Goal: Information Seeking & Learning: Learn about a topic

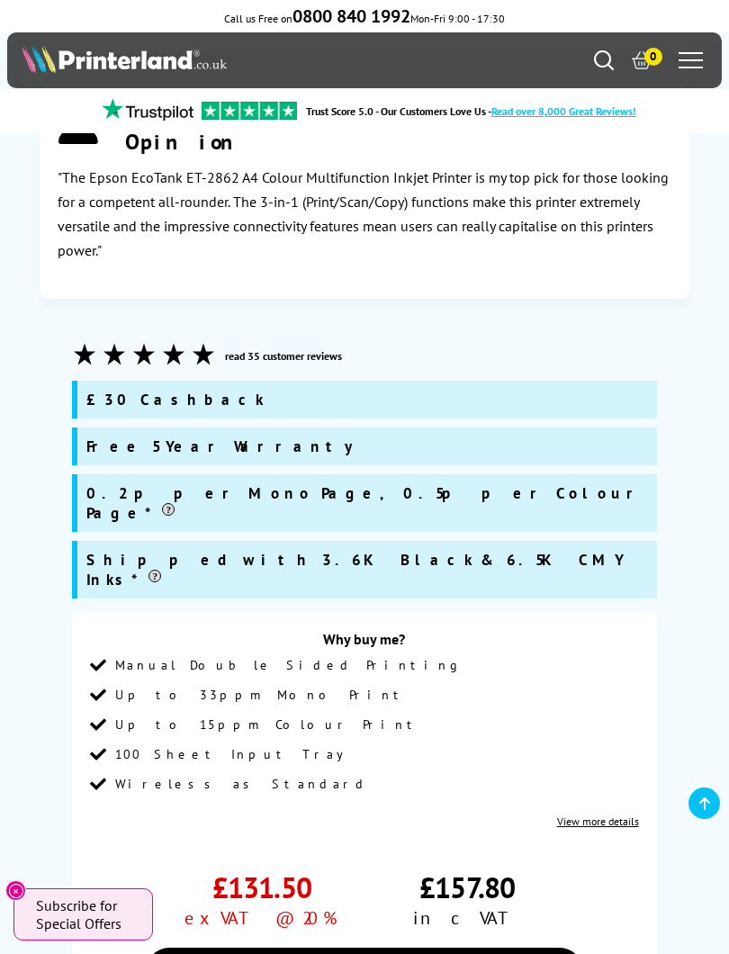
scroll to position [1175, 0]
click at [533, 747] on li "100 Sheet Input Tray" at bounding box center [364, 762] width 548 height 30
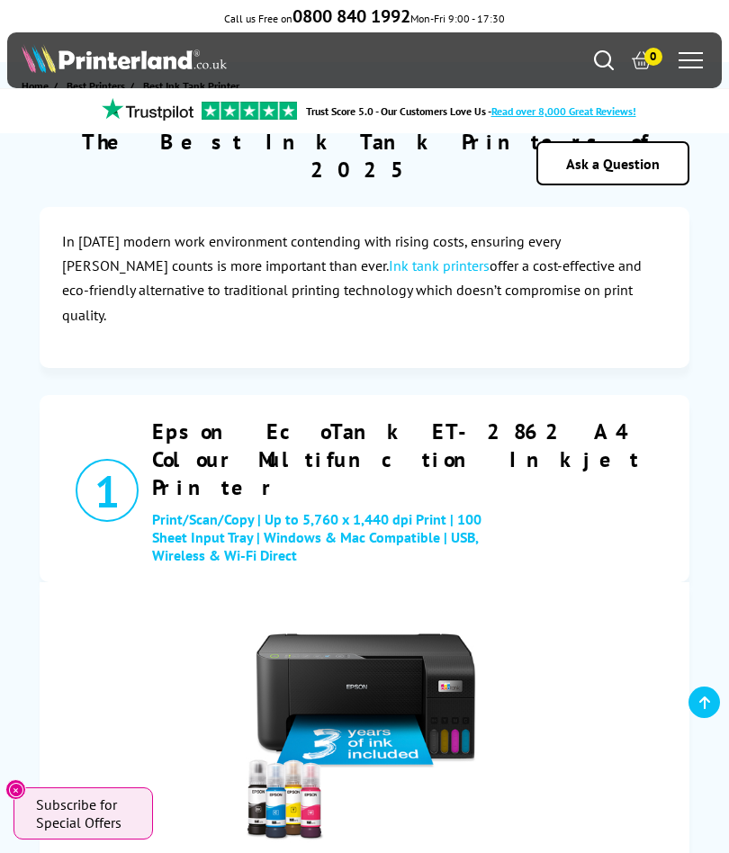
scroll to position [0, 0]
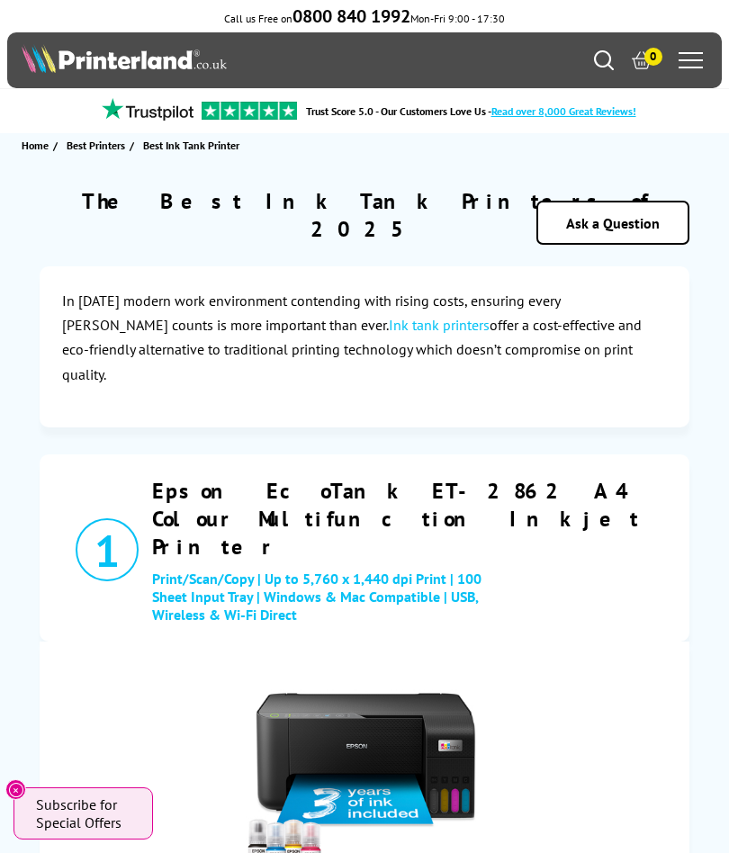
click at [695, 72] on div at bounding box center [690, 60] width 24 height 27
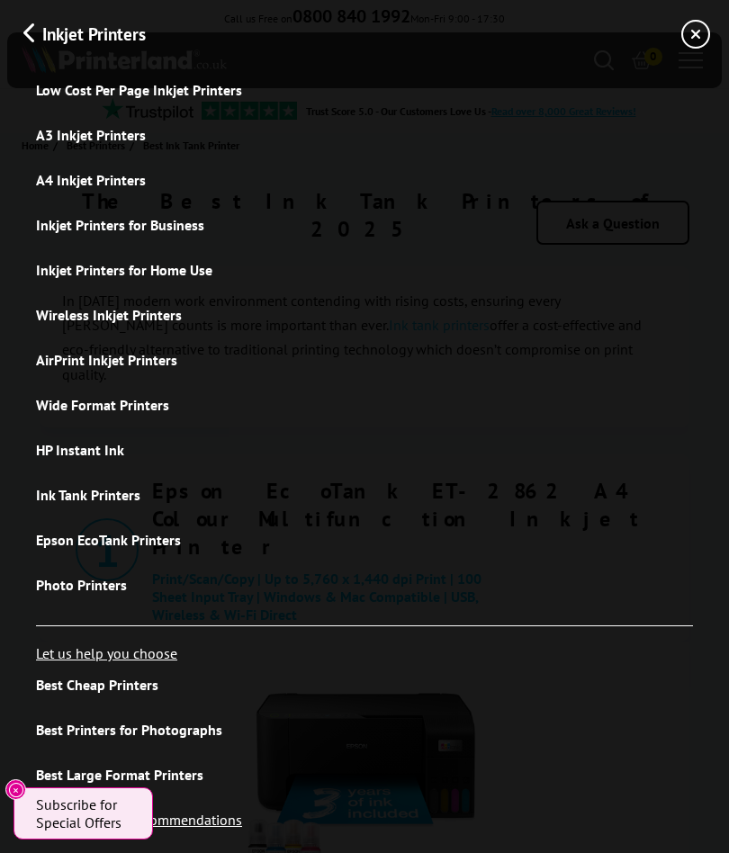
click at [104, 148] on link "A3 Inkjet Printers" at bounding box center [364, 134] width 657 height 45
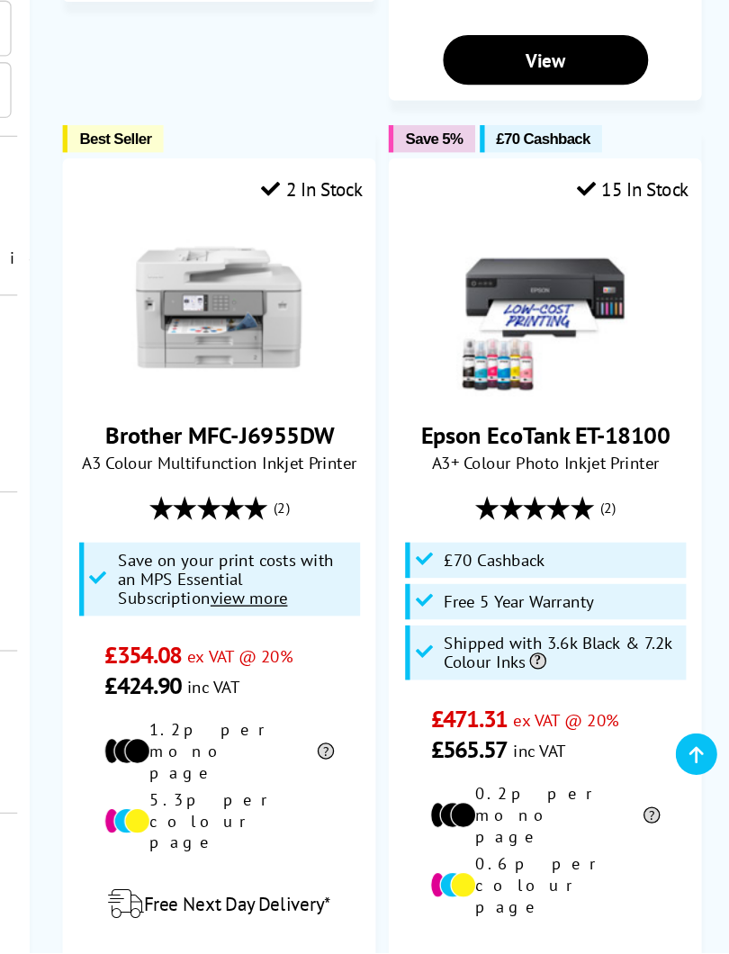
scroll to position [3010, 0]
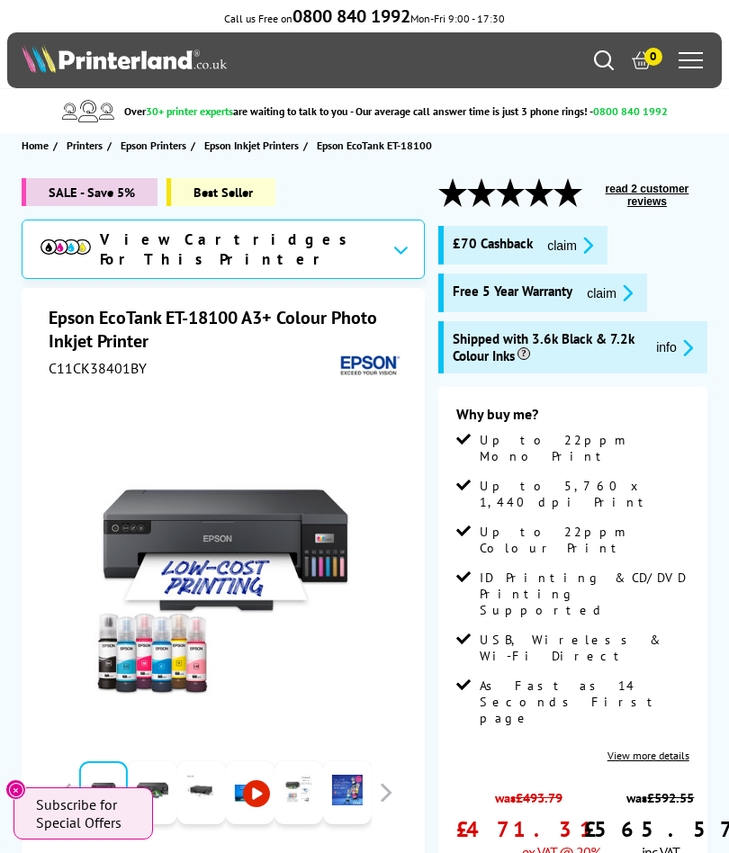
click at [390, 251] on div "View Cartridges For This Printer" at bounding box center [223, 249] width 403 height 59
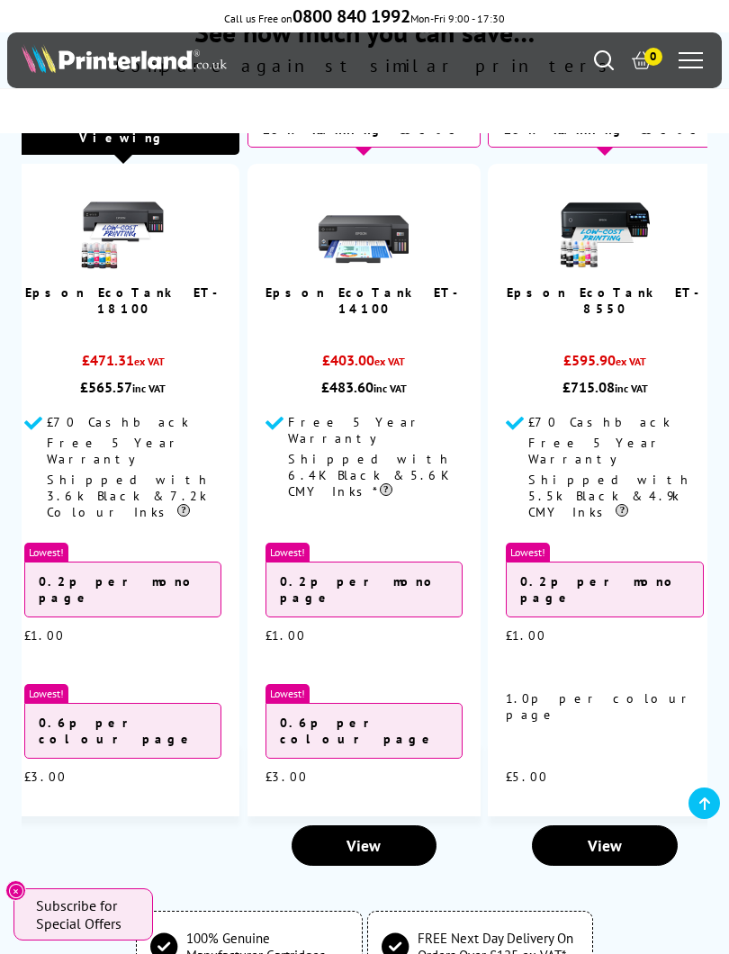
scroll to position [5303, 0]
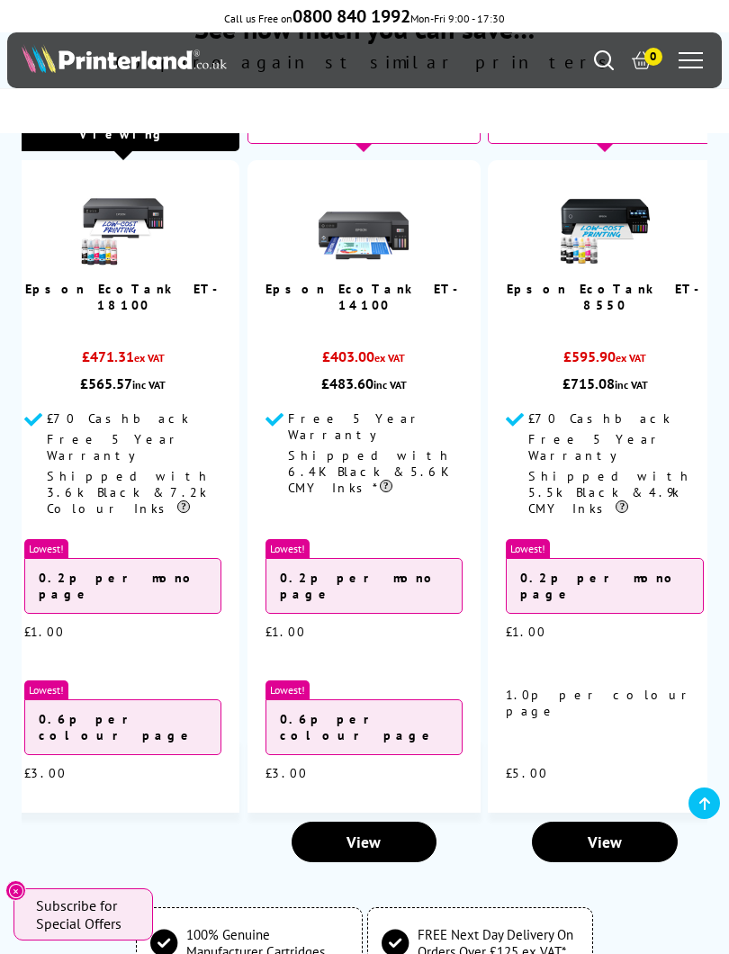
click at [92, 852] on span "Subscribe for Special Offers" at bounding box center [85, 914] width 99 height 36
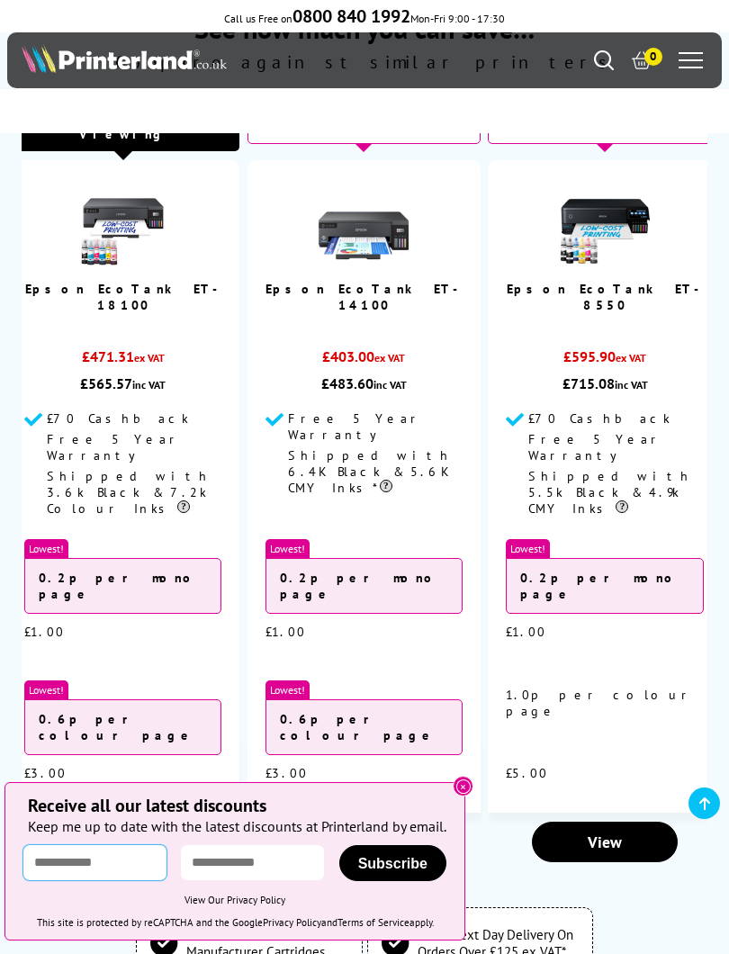
click at [115, 852] on input "text" at bounding box center [94, 862] width 143 height 35
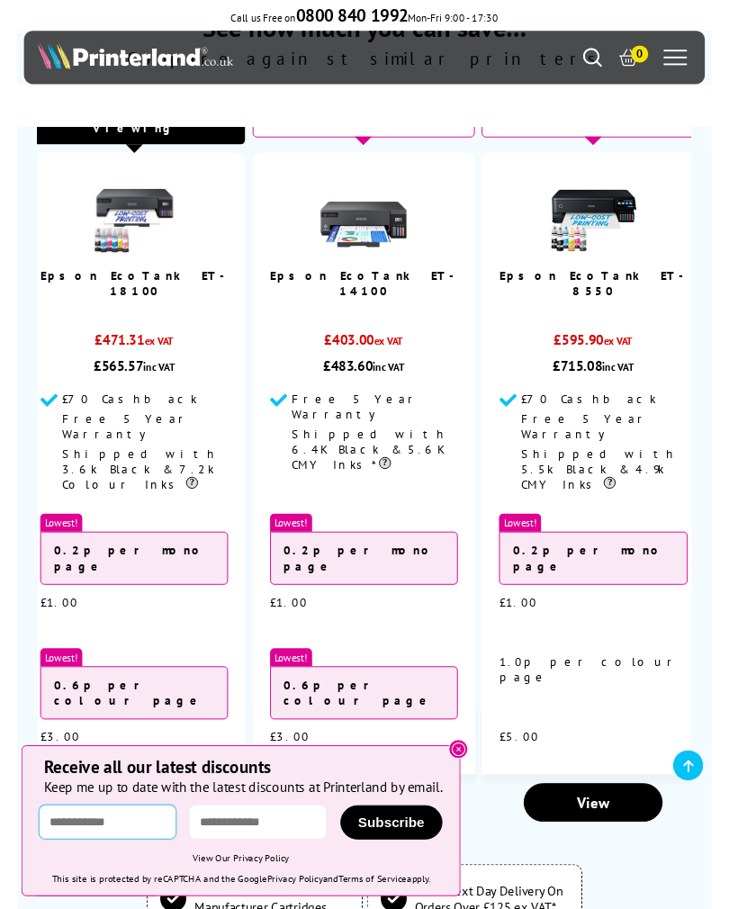
scroll to position [5585, 0]
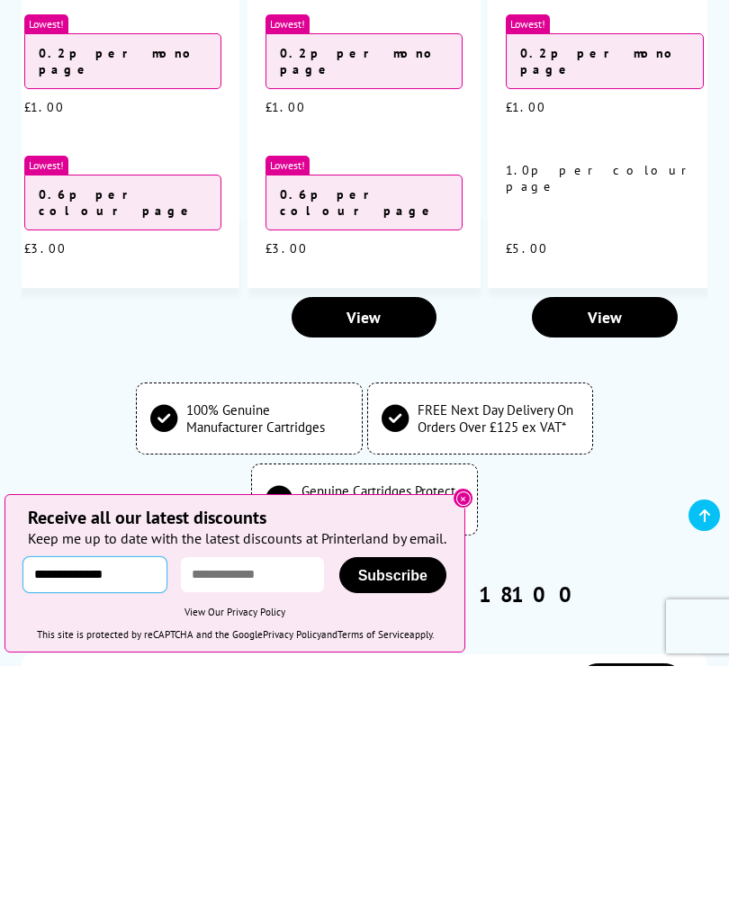
type input "**********"
click at [271, 800] on input "email" at bounding box center [252, 817] width 143 height 35
type input "**********"
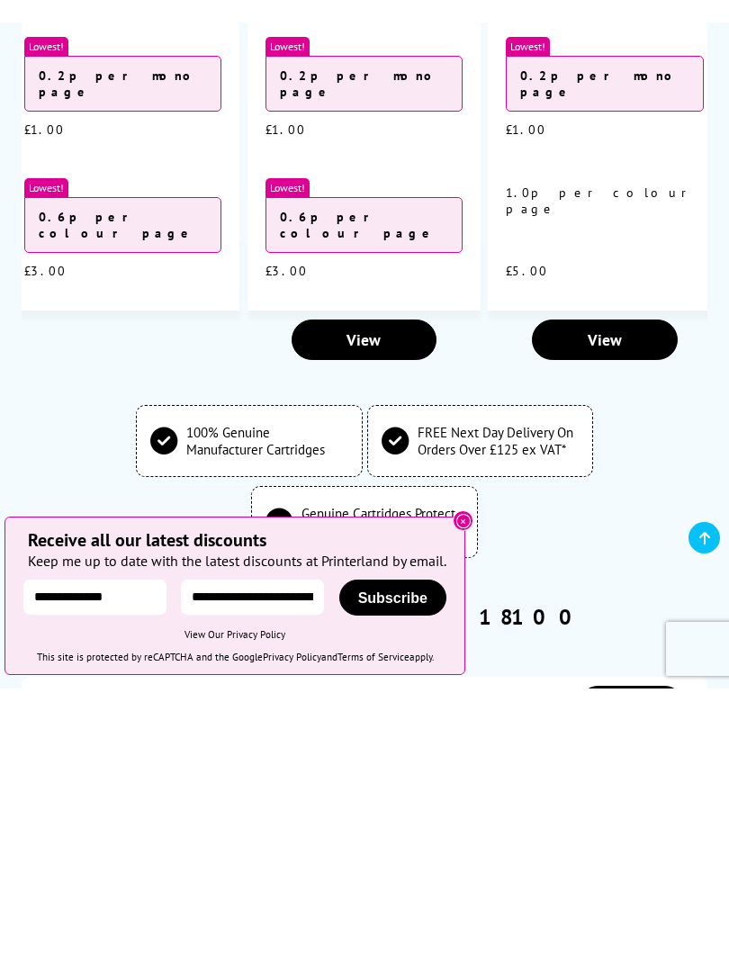
scroll to position [5828, 0]
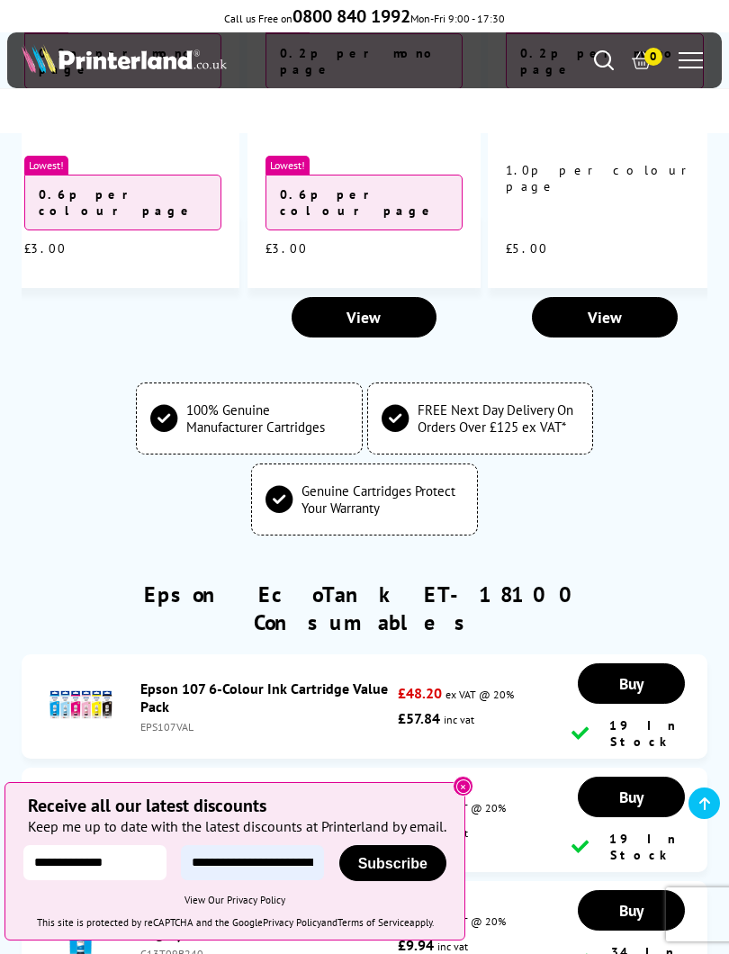
click at [399, 852] on span "Subscribe" at bounding box center [392, 863] width 69 height 15
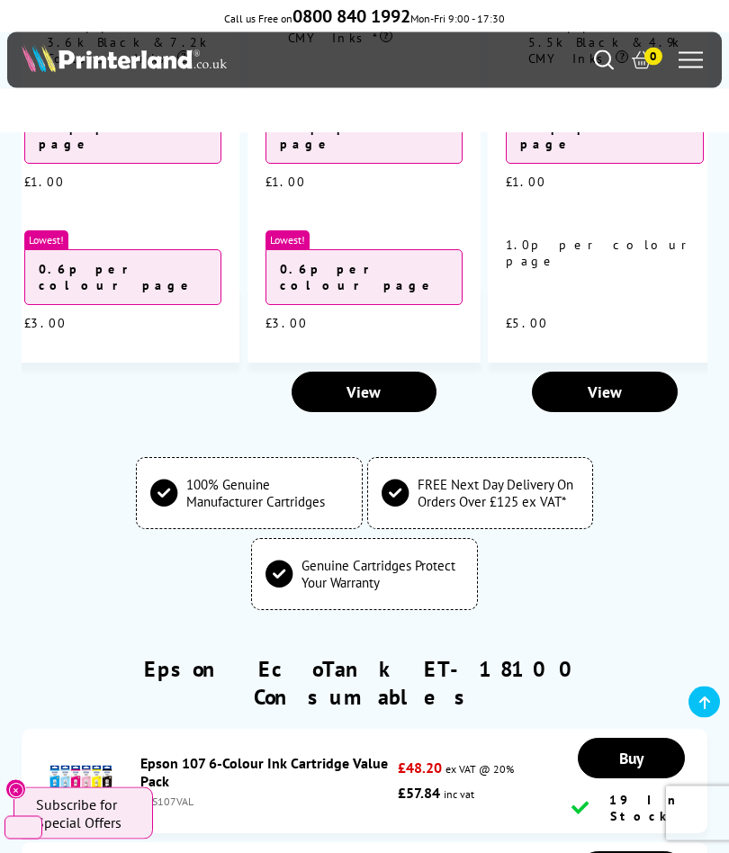
scroll to position [5733, 0]
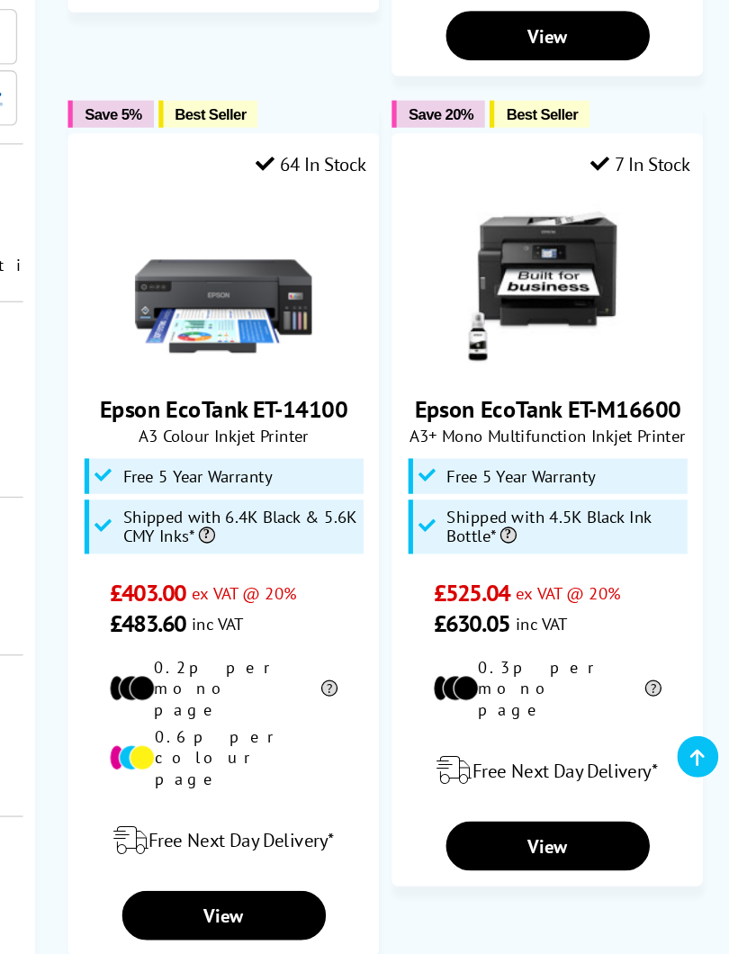
scroll to position [3840, 0]
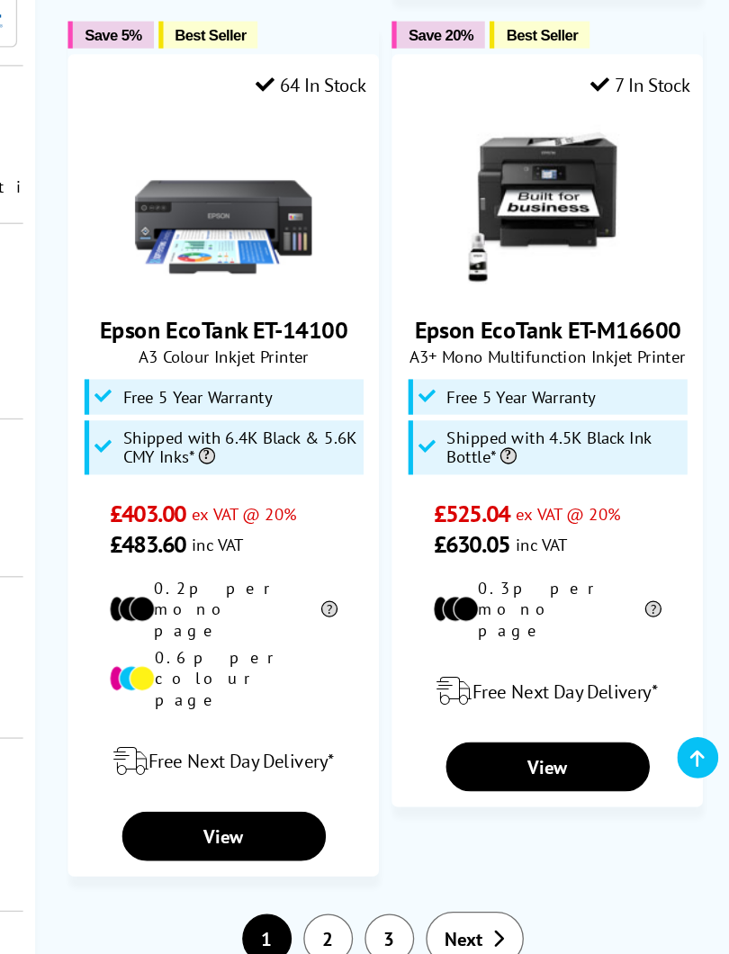
click at [511, 852] on span "Next" at bounding box center [526, 941] width 30 height 18
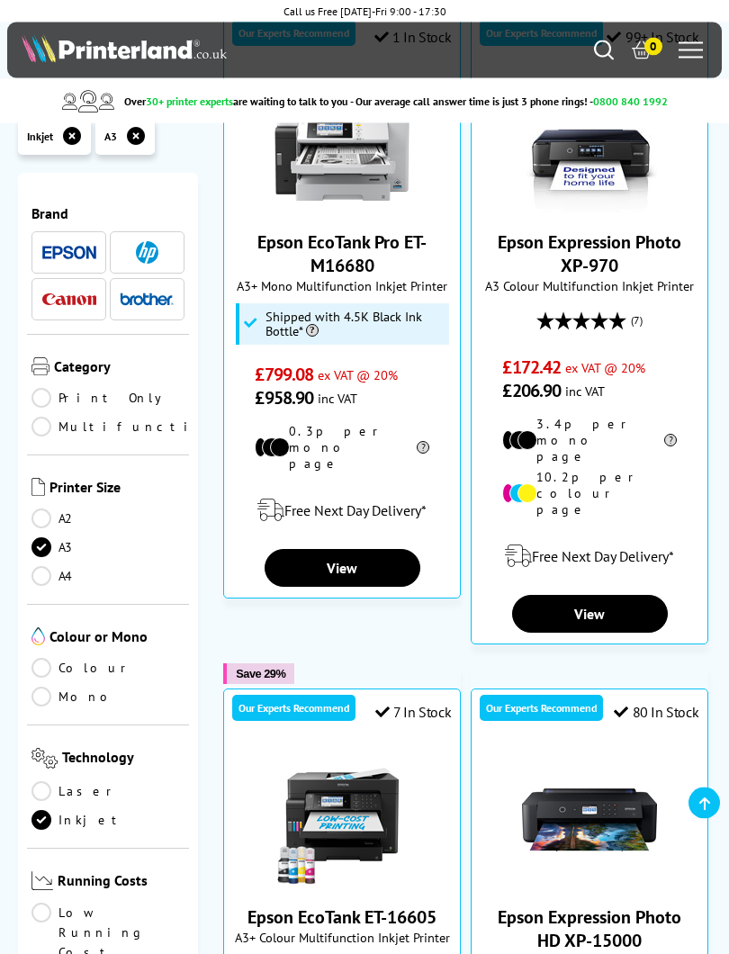
scroll to position [293, 0]
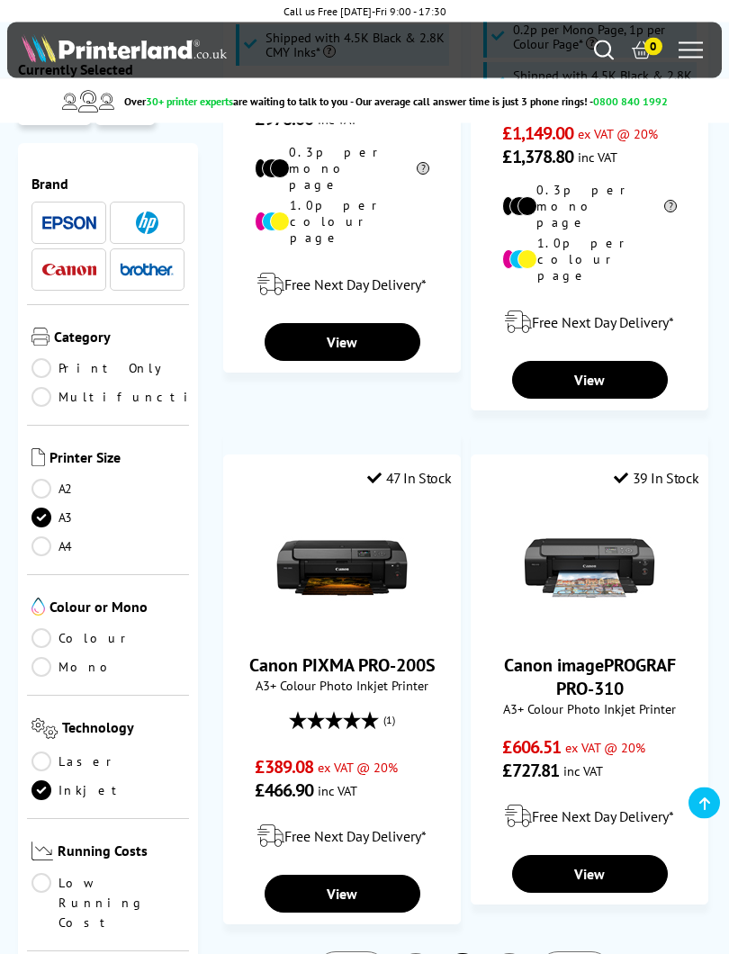
scroll to position [3334, 0]
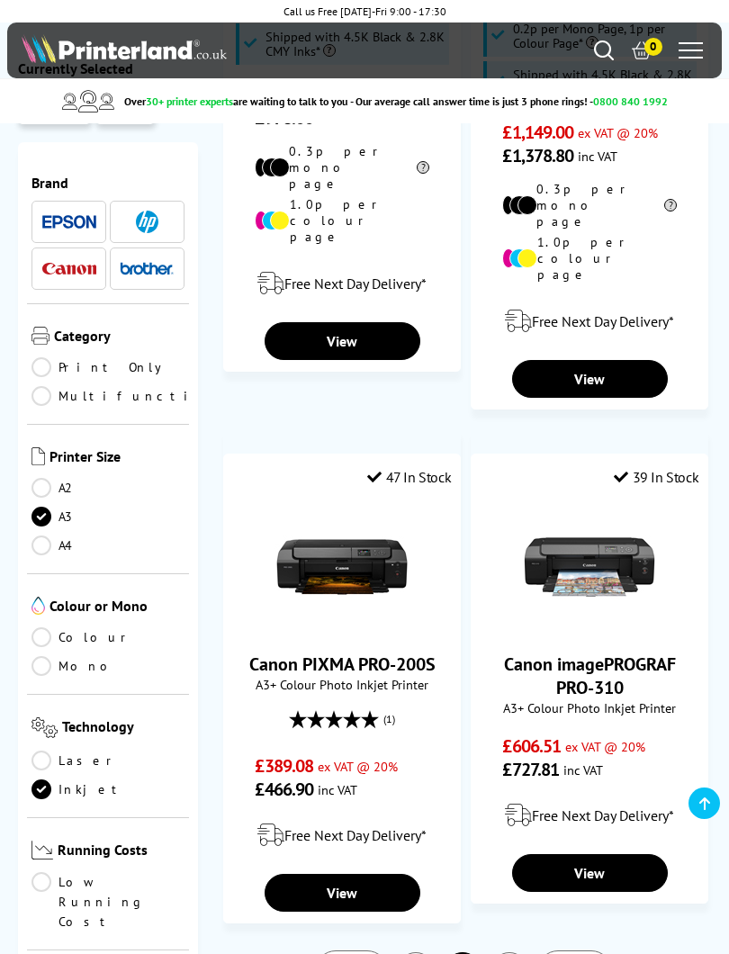
click at [515, 852] on link "3" at bounding box center [509, 971] width 38 height 38
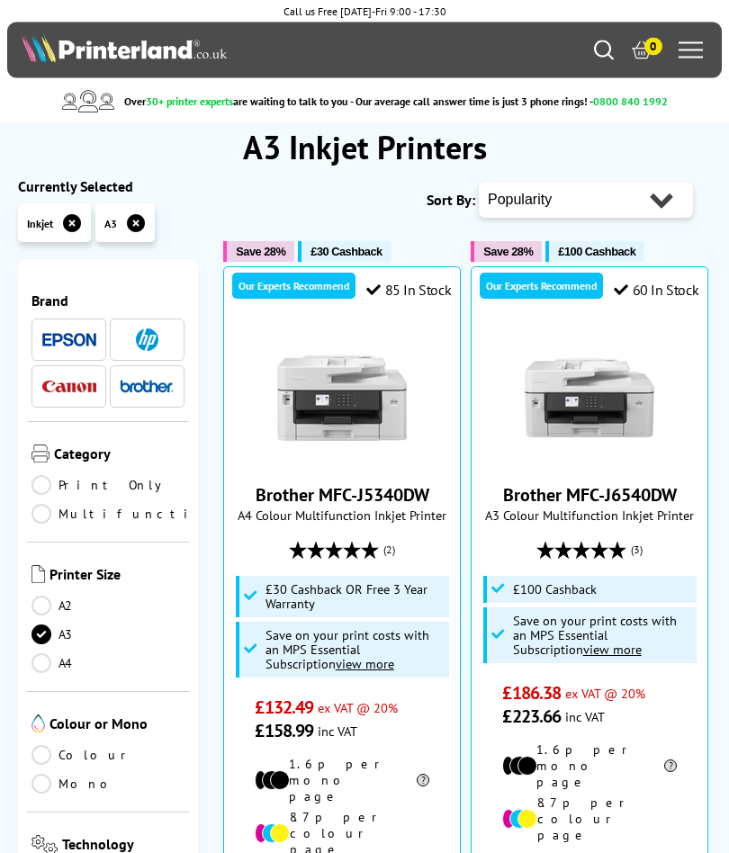
scroll to position [20, 0]
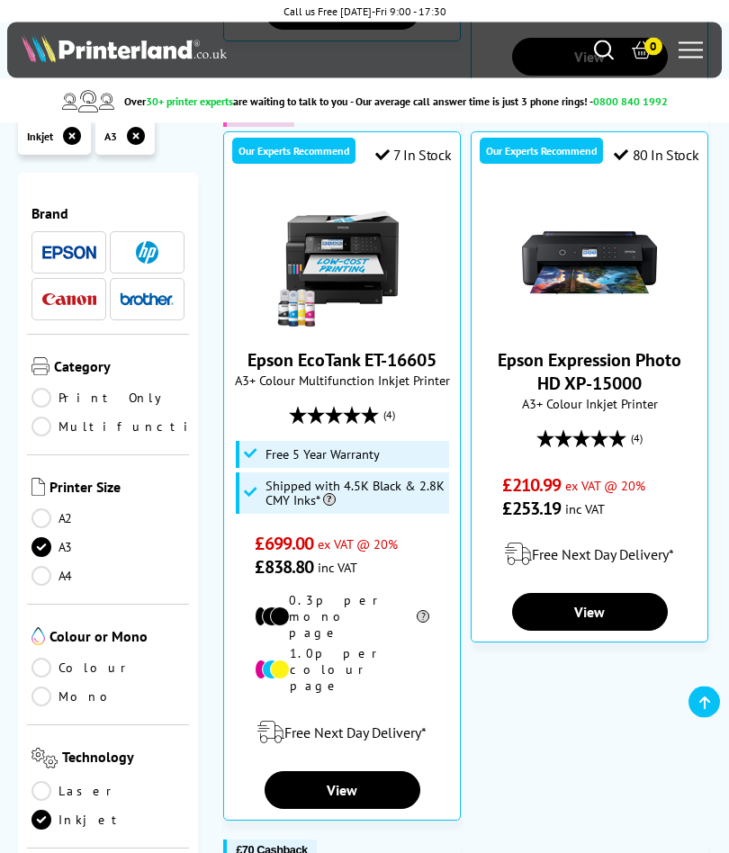
scroll to position [853, 0]
